Goal: Task Accomplishment & Management: Complete application form

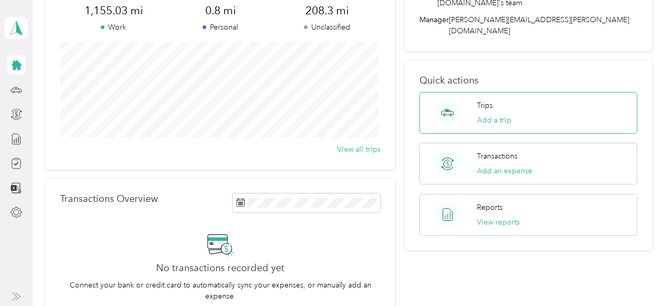
scroll to position [106, 0]
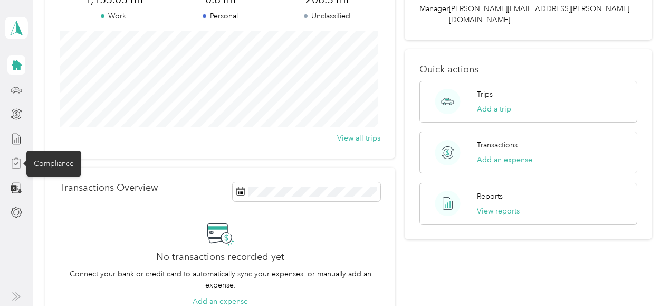
click at [17, 162] on icon at bounding box center [17, 163] width 12 height 12
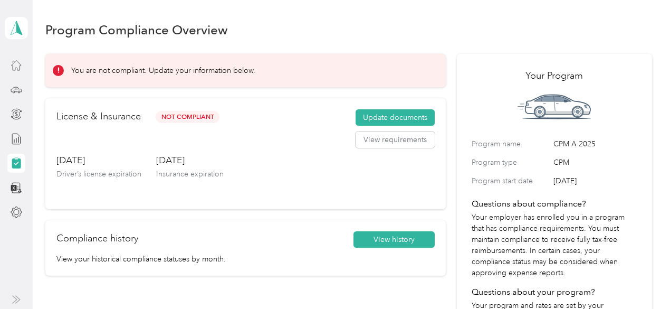
click at [403, 120] on button "Update documents" at bounding box center [395, 117] width 79 height 17
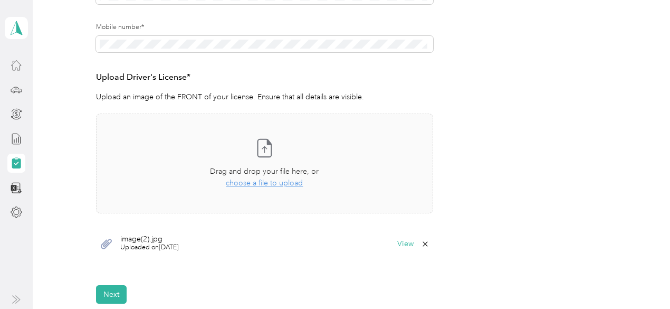
scroll to position [244, 0]
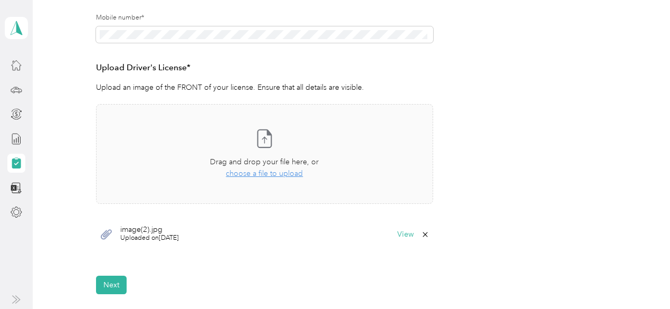
click at [142, 235] on span "Uploaded on [DATE]" at bounding box center [149, 237] width 59 height 9
click at [149, 239] on span "Uploaded on [DATE]" at bounding box center [149, 237] width 59 height 9
click at [148, 249] on div "image(2).jpg Uploaded on [DATE] View" at bounding box center [264, 234] width 337 height 32
click at [147, 241] on span "Uploaded on [DATE]" at bounding box center [149, 237] width 59 height 9
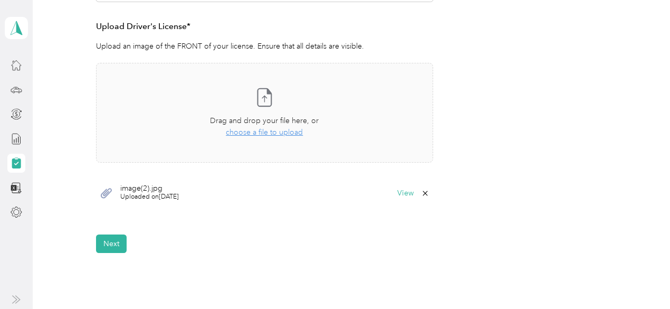
scroll to position [285, 0]
click at [403, 194] on button "View" at bounding box center [405, 192] width 16 height 7
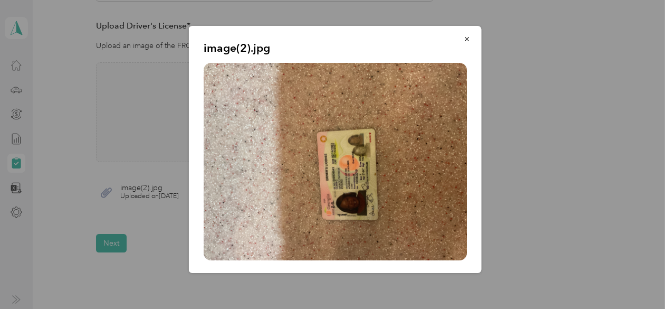
click at [465, 45] on button "button" at bounding box center [467, 39] width 22 height 18
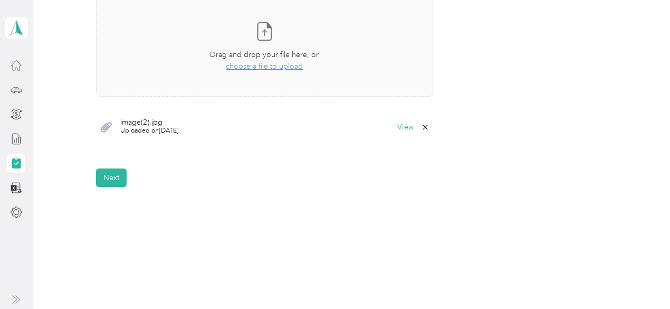
scroll to position [349, 0]
click at [113, 182] on button "Next" at bounding box center [111, 179] width 31 height 18
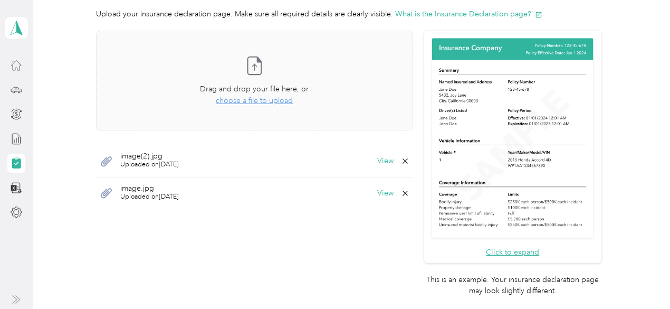
scroll to position [259, 0]
click at [403, 192] on icon at bounding box center [405, 192] width 5 height 5
click at [351, 204] on button "No" at bounding box center [351, 199] width 20 height 17
click at [402, 194] on icon at bounding box center [405, 193] width 8 height 8
click at [377, 203] on button "Yes" at bounding box center [376, 199] width 21 height 17
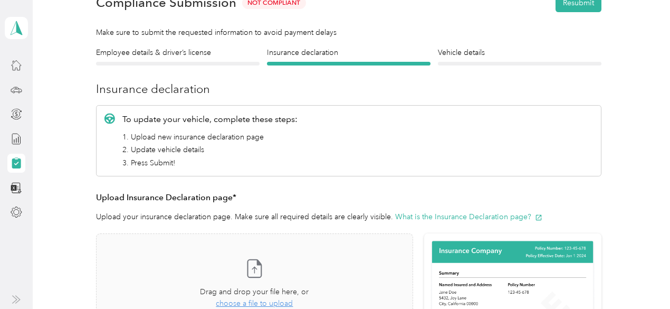
scroll to position [56, 0]
click at [163, 146] on li "2. Update vehicle details" at bounding box center [209, 149] width 175 height 11
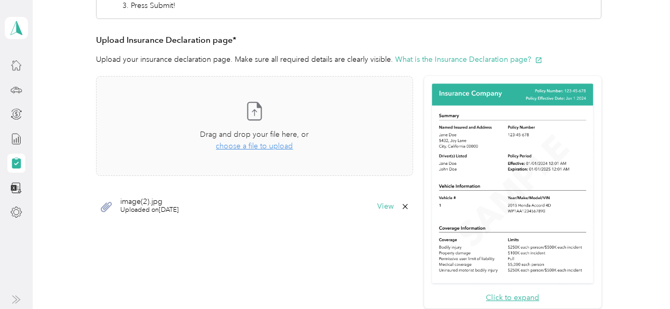
scroll to position [215, 0]
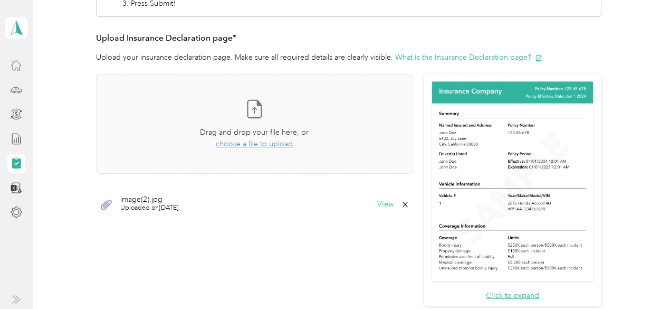
click at [403, 203] on icon at bounding box center [405, 204] width 5 height 5
click at [378, 214] on button "Yes" at bounding box center [376, 211] width 21 height 17
click at [261, 151] on div "Take a photo or choose a photo from your library Drag and drop your file here, …" at bounding box center [254, 124] width 299 height 82
click at [260, 113] on icon at bounding box center [255, 108] width 14 height 17
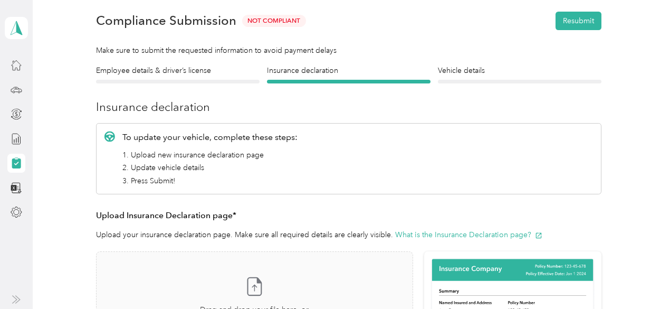
scroll to position [0, 0]
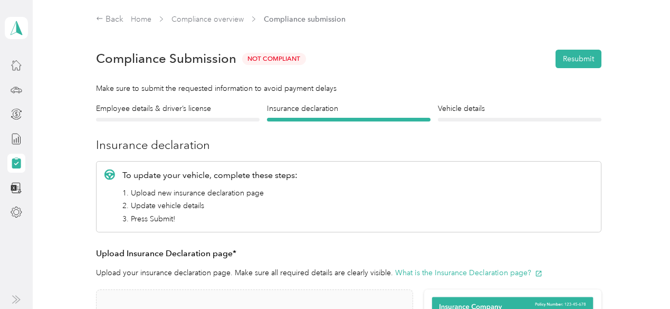
click at [469, 106] on h4 "Vehicle details" at bounding box center [520, 108] width 164 height 11
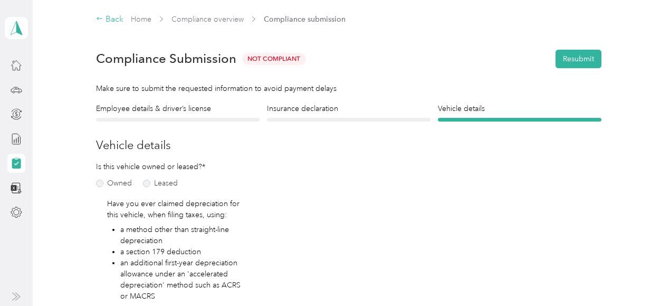
click at [104, 20] on div "Back" at bounding box center [109, 19] width 27 height 13
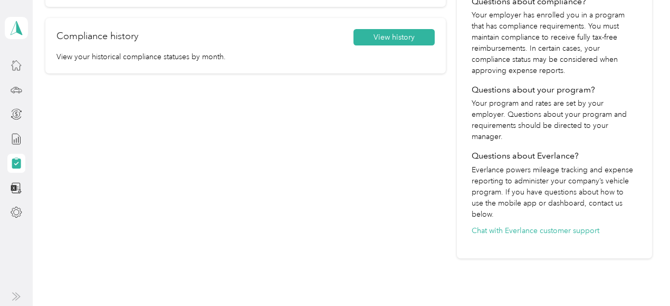
scroll to position [202, 0]
click at [547, 225] on button "Chat with Everlance customer support" at bounding box center [536, 230] width 128 height 11
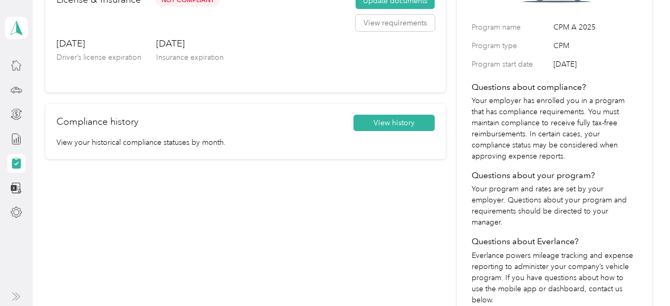
scroll to position [114, 0]
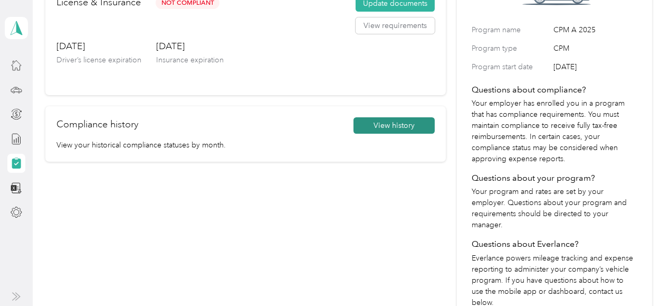
click at [398, 130] on button "View history" at bounding box center [394, 125] width 81 height 17
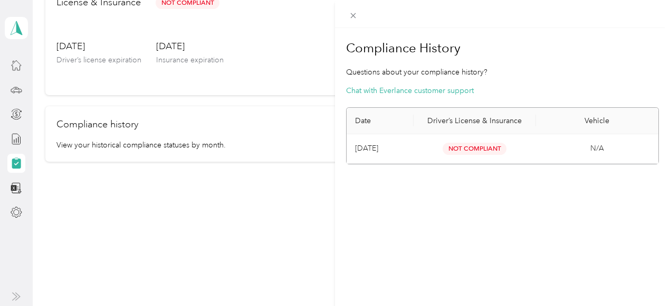
click at [466, 149] on span "Not Compliant" at bounding box center [475, 148] width 64 height 12
click at [461, 131] on th "Driver’s License & Insurance" at bounding box center [475, 121] width 122 height 26
click at [457, 117] on th "Driver’s License & Insurance" at bounding box center [475, 121] width 122 height 26
click at [183, 161] on div "Compliance History Questions about your compliance history? Chat with Everlance…" at bounding box center [335, 153] width 670 height 306
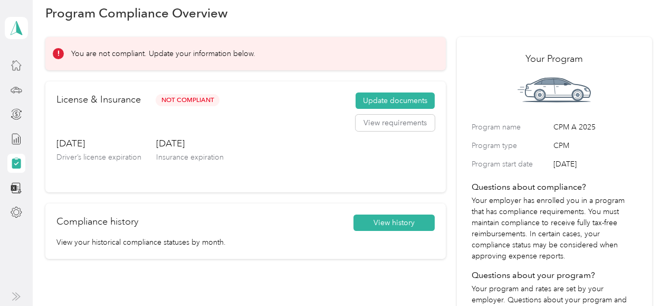
scroll to position [16, 0]
click at [388, 99] on button "Update documents" at bounding box center [395, 101] width 79 height 17
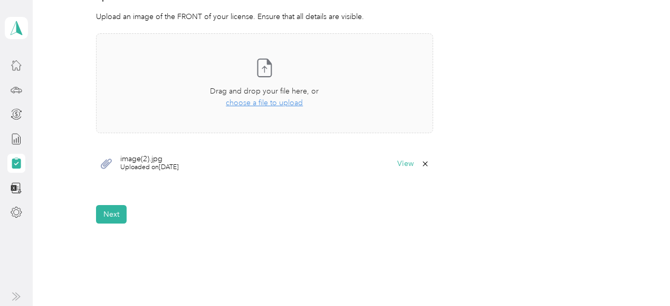
scroll to position [316, 0]
click at [403, 163] on button "View" at bounding box center [405, 162] width 16 height 7
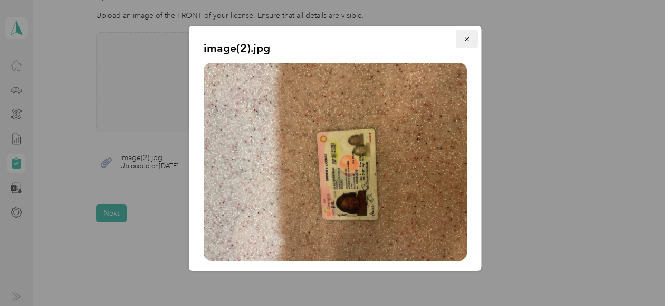
click at [463, 41] on icon "button" at bounding box center [466, 38] width 7 height 7
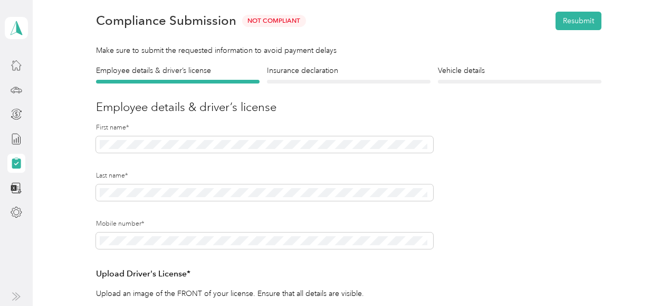
scroll to position [0, 0]
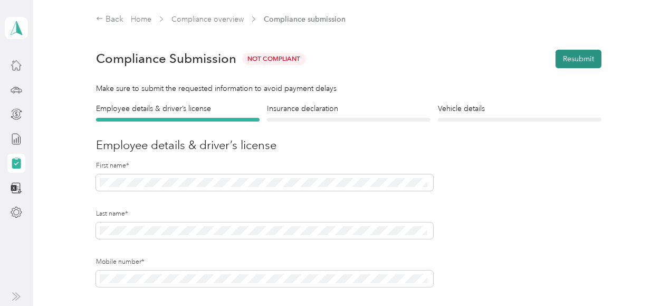
click at [574, 60] on button "Resubmit" at bounding box center [579, 59] width 46 height 18
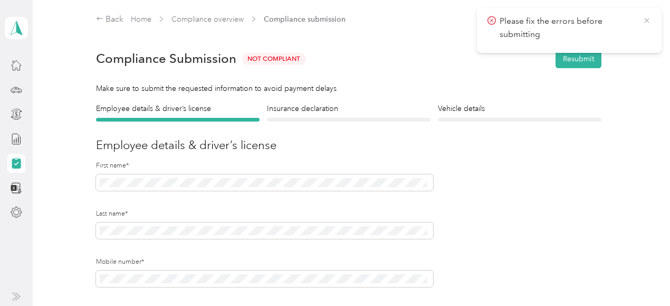
click at [646, 20] on icon at bounding box center [647, 20] width 8 height 9
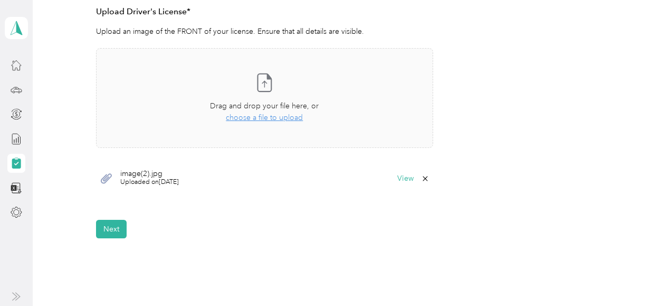
scroll to position [301, 0]
click at [422, 179] on icon at bounding box center [425, 177] width 8 height 8
click at [369, 190] on button "No" at bounding box center [371, 184] width 20 height 17
click at [111, 230] on button "Next" at bounding box center [111, 227] width 31 height 18
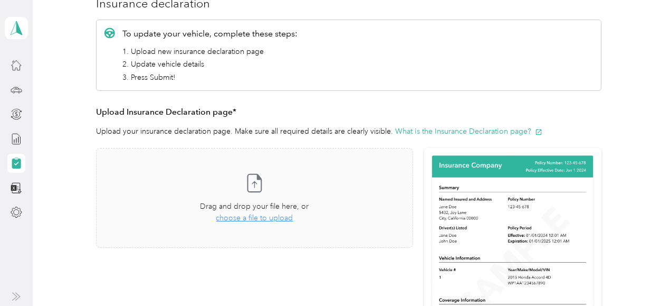
scroll to position [144, 0]
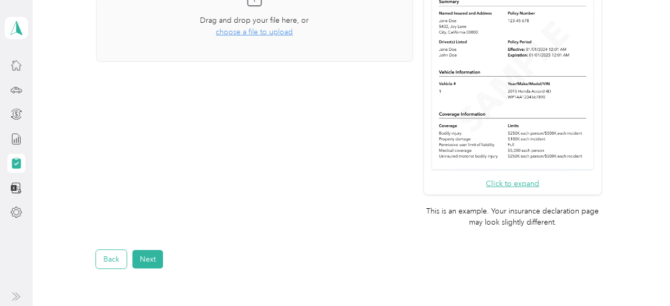
click at [103, 266] on button "Back" at bounding box center [111, 259] width 31 height 18
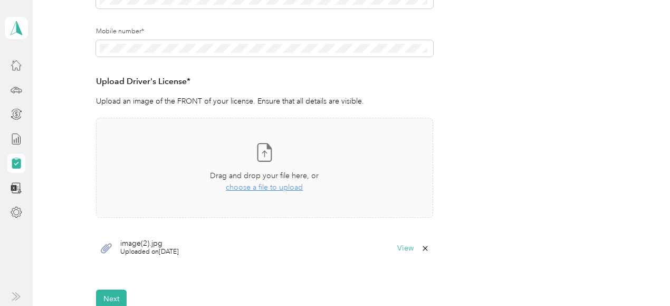
scroll to position [231, 0]
click at [266, 158] on icon at bounding box center [264, 150] width 21 height 21
click at [404, 249] on button "View" at bounding box center [405, 248] width 16 height 7
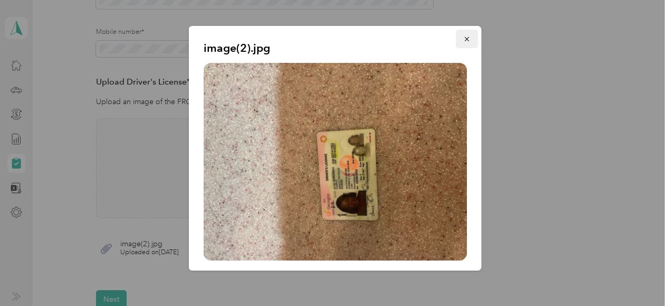
click at [463, 41] on button "button" at bounding box center [467, 39] width 22 height 18
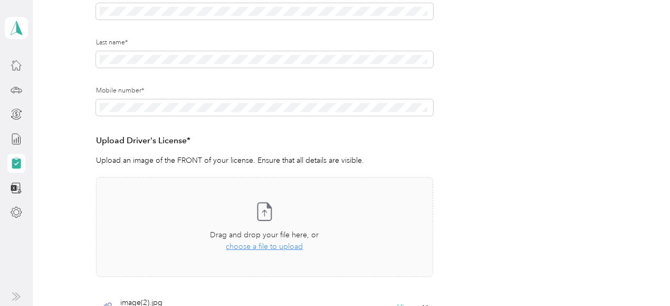
scroll to position [0, 0]
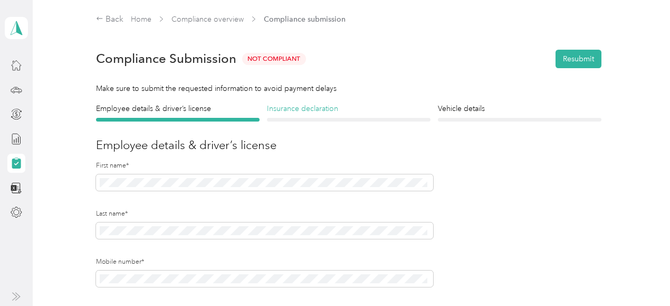
click at [318, 112] on h4 "Insurance declaration" at bounding box center [349, 108] width 164 height 11
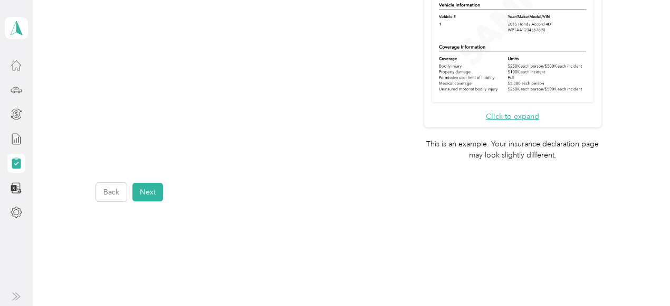
scroll to position [393, 0]
click at [508, 121] on button "Click to expand" at bounding box center [512, 117] width 53 height 11
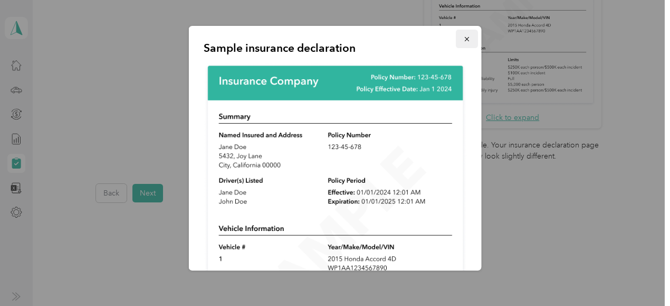
click at [458, 43] on button "button" at bounding box center [467, 39] width 22 height 18
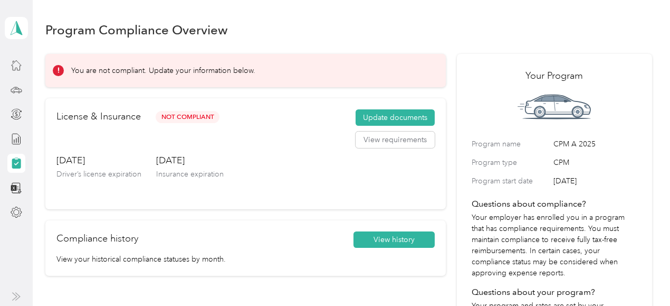
click at [0, 78] on aside "[PERSON_NAME] Personal dashboard" at bounding box center [16, 153] width 33 height 306
click at [394, 121] on button "Update documents" at bounding box center [395, 117] width 79 height 17
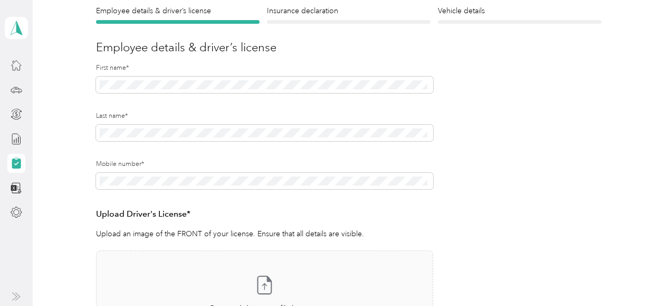
scroll to position [97, 0]
click at [21, 167] on icon at bounding box center [16, 163] width 9 height 10
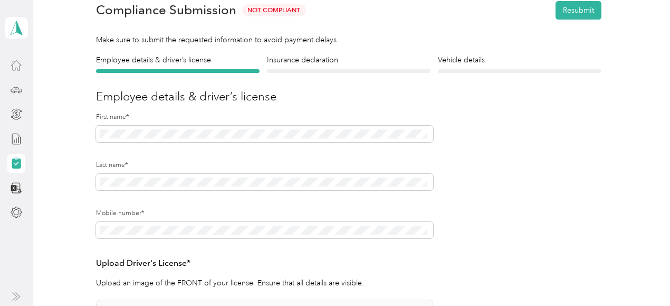
scroll to position [0, 0]
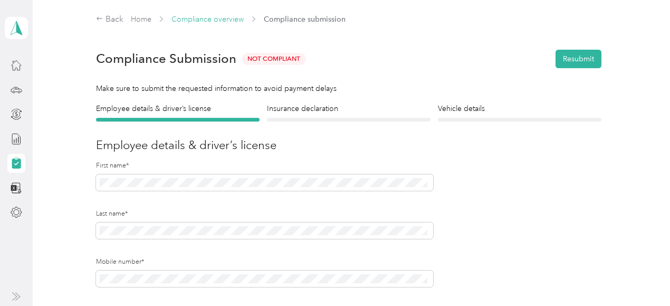
click at [210, 20] on link "Compliance overview" at bounding box center [208, 19] width 72 height 9
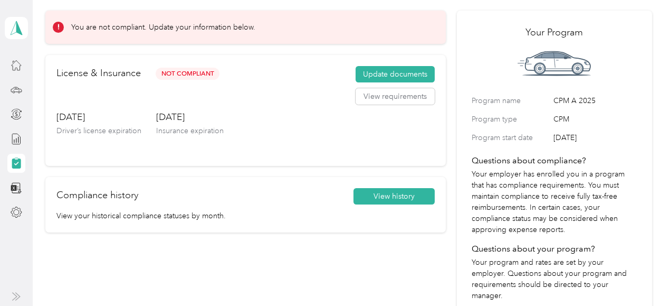
scroll to position [45, 0]
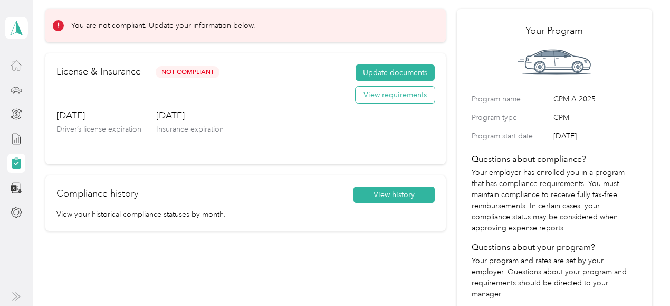
click at [401, 100] on button "View requirements" at bounding box center [395, 95] width 79 height 17
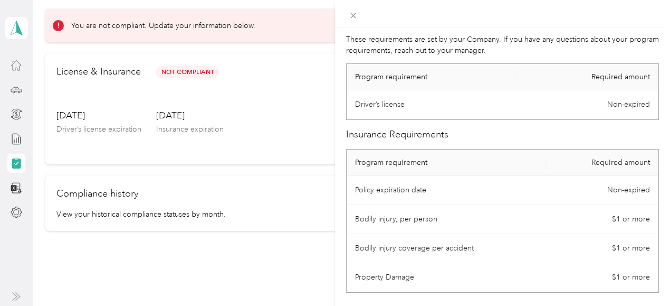
scroll to position [0, 0]
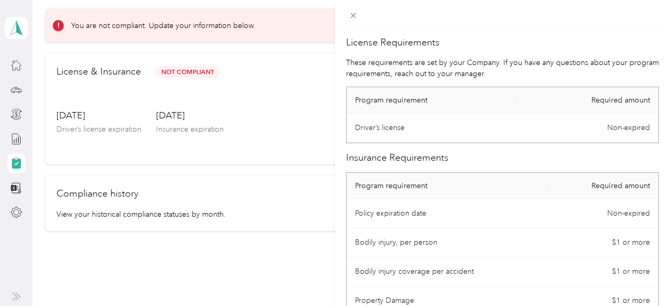
click at [275, 271] on div "License Requirements These requirements are set by your Company. If you have an…" at bounding box center [335, 153] width 670 height 306
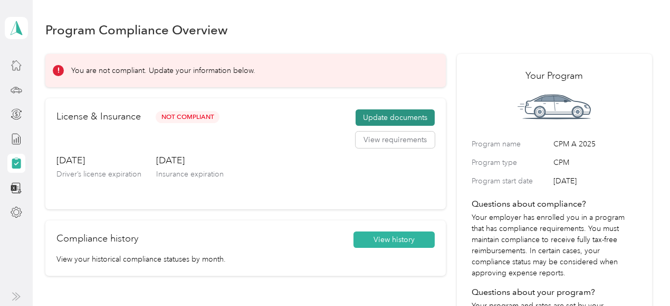
click at [390, 119] on button "Update documents" at bounding box center [395, 117] width 79 height 17
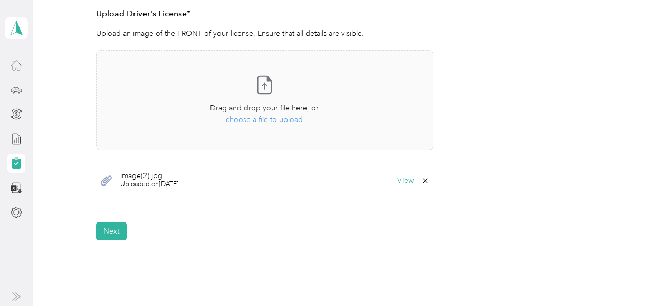
scroll to position [385, 0]
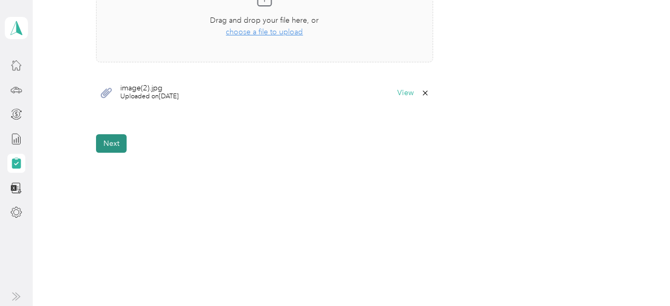
click at [114, 144] on button "Next" at bounding box center [111, 143] width 31 height 18
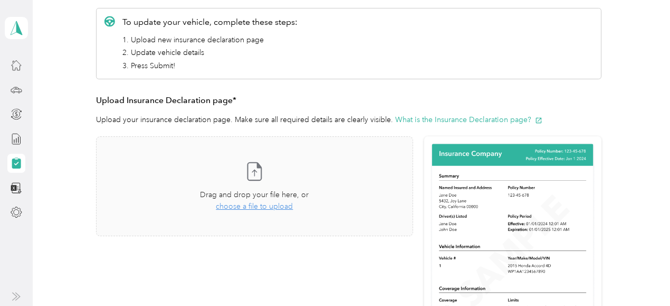
scroll to position [156, 0]
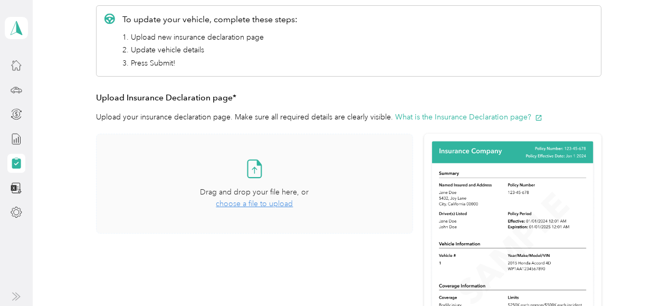
click at [253, 174] on icon at bounding box center [254, 168] width 21 height 21
